Goal: Entertainment & Leisure: Consume media (video, audio)

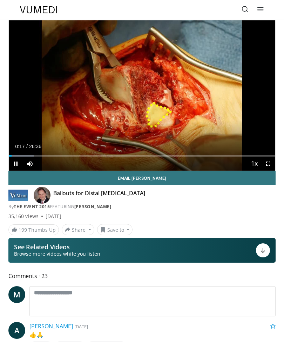
click at [173, 132] on div "10 seconds Tap to unmute" at bounding box center [142, 95] width 267 height 150
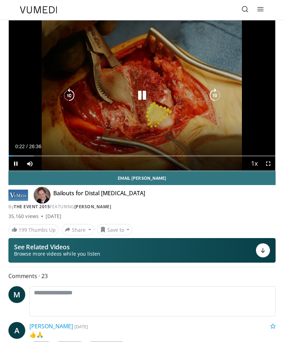
click at [143, 94] on icon "Video Player" at bounding box center [142, 95] width 14 height 14
